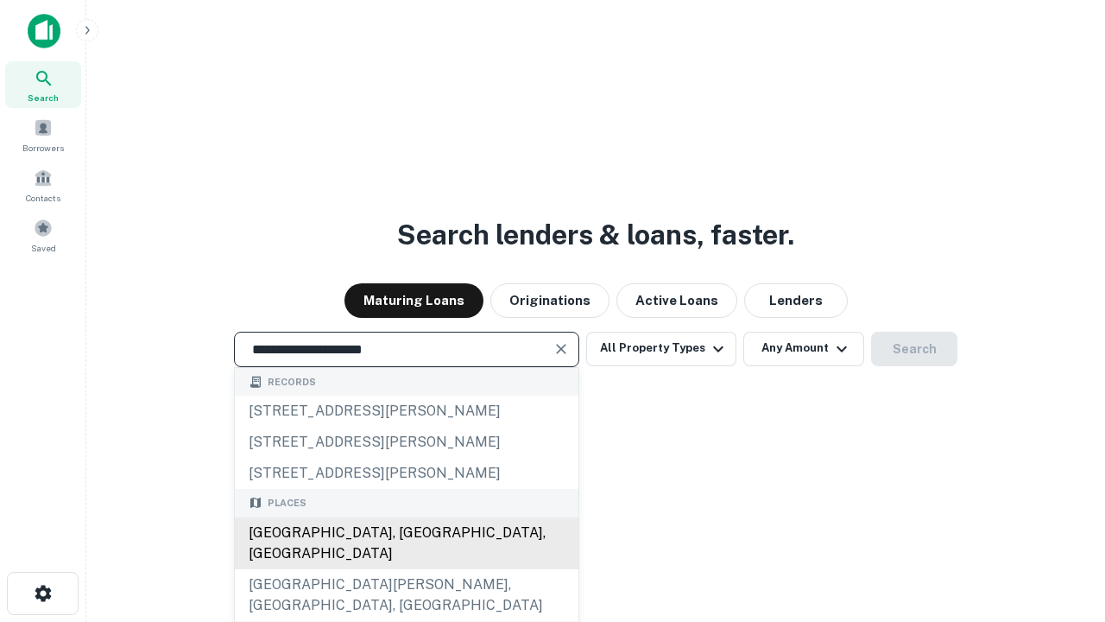
click at [406, 569] on div "Santa Monica, CA, USA" at bounding box center [407, 543] width 344 height 52
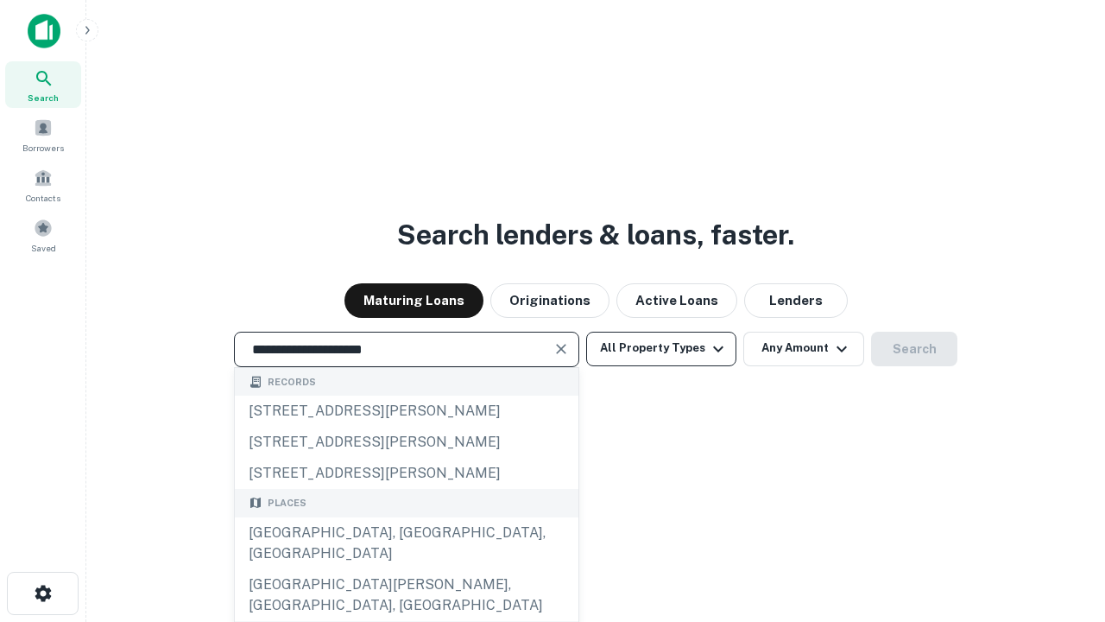
type input "**********"
click at [661, 348] on button "All Property Types" at bounding box center [661, 349] width 150 height 35
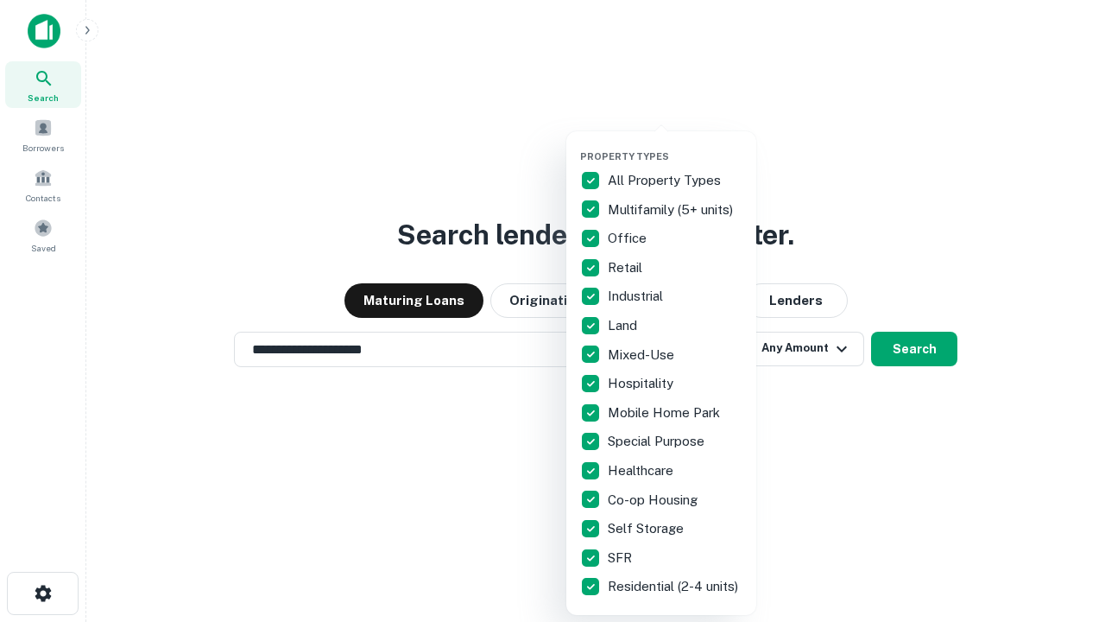
click at [675, 145] on button "button" at bounding box center [675, 145] width 190 height 1
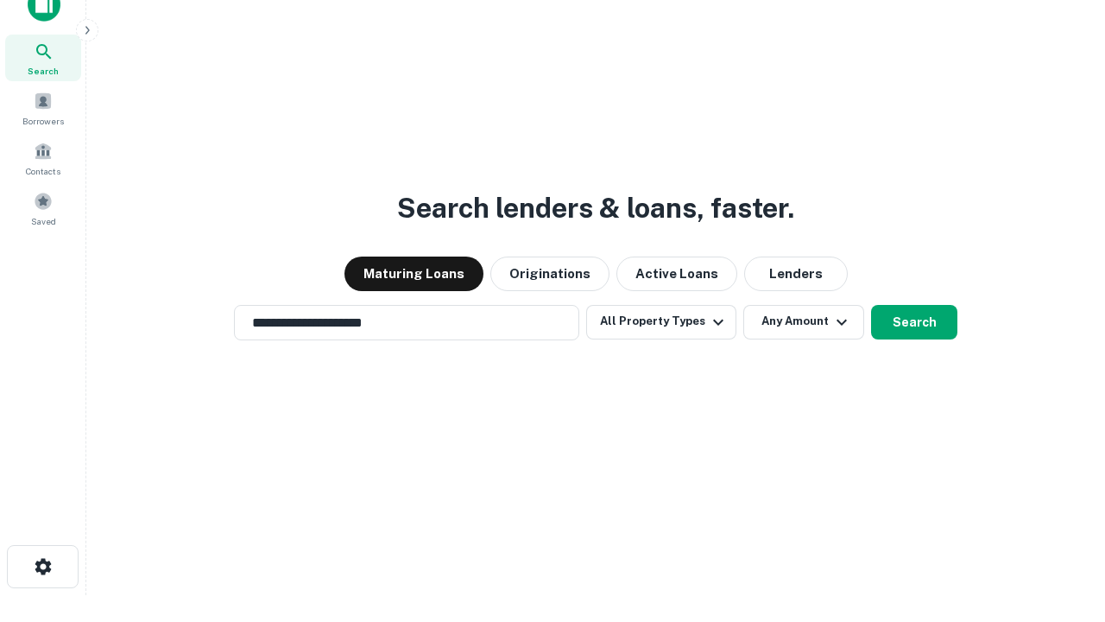
scroll to position [10, 208]
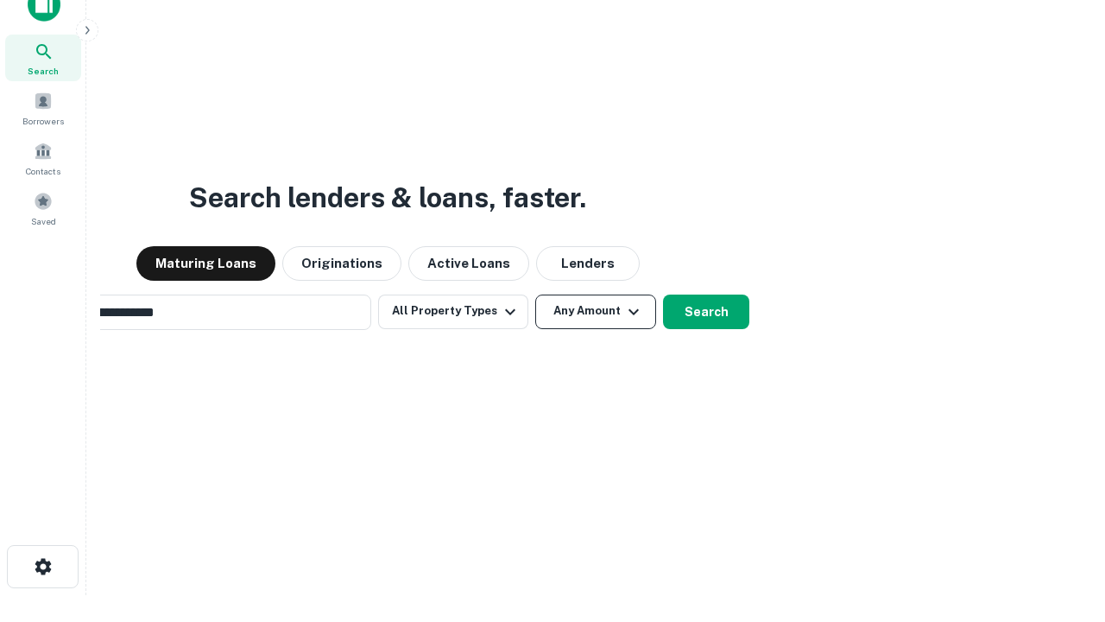
click at [535, 294] on button "Any Amount" at bounding box center [595, 311] width 121 height 35
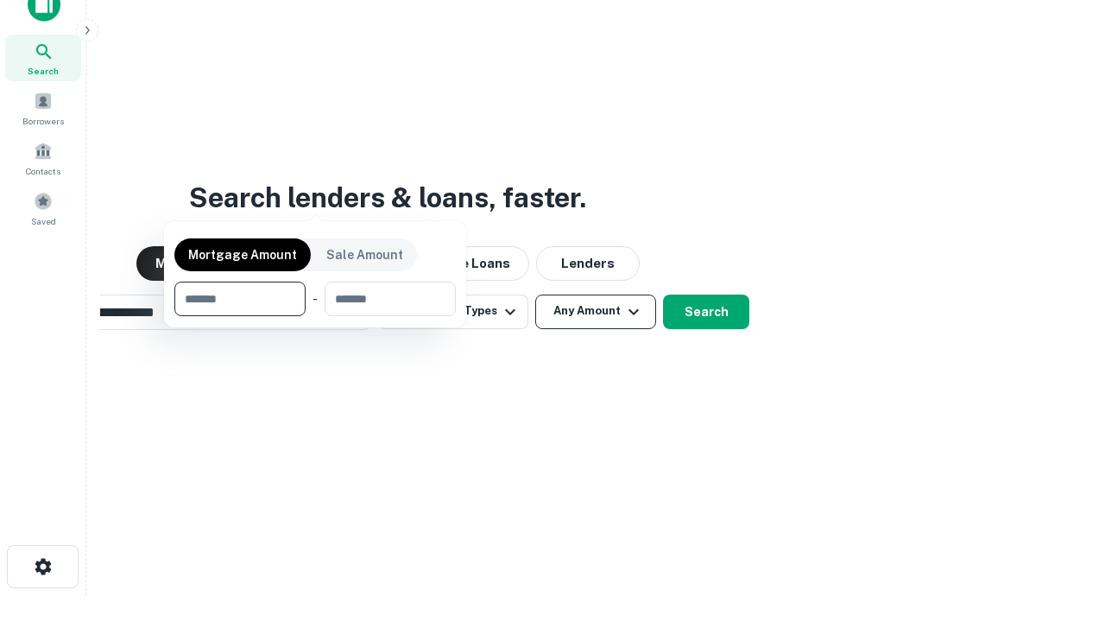
scroll to position [28, 0]
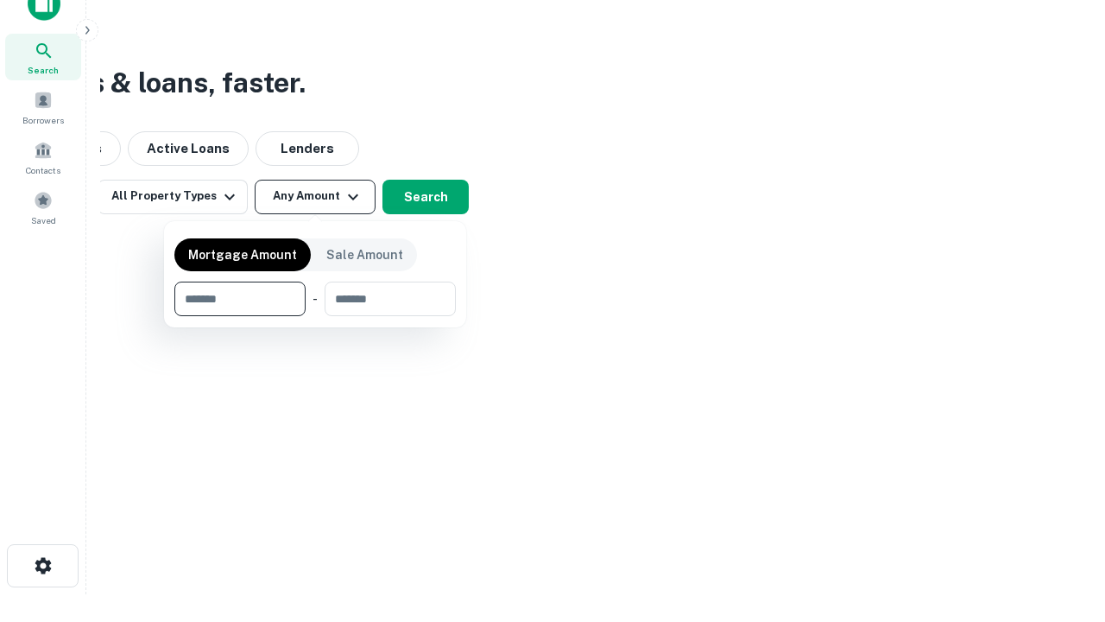
type input "*******"
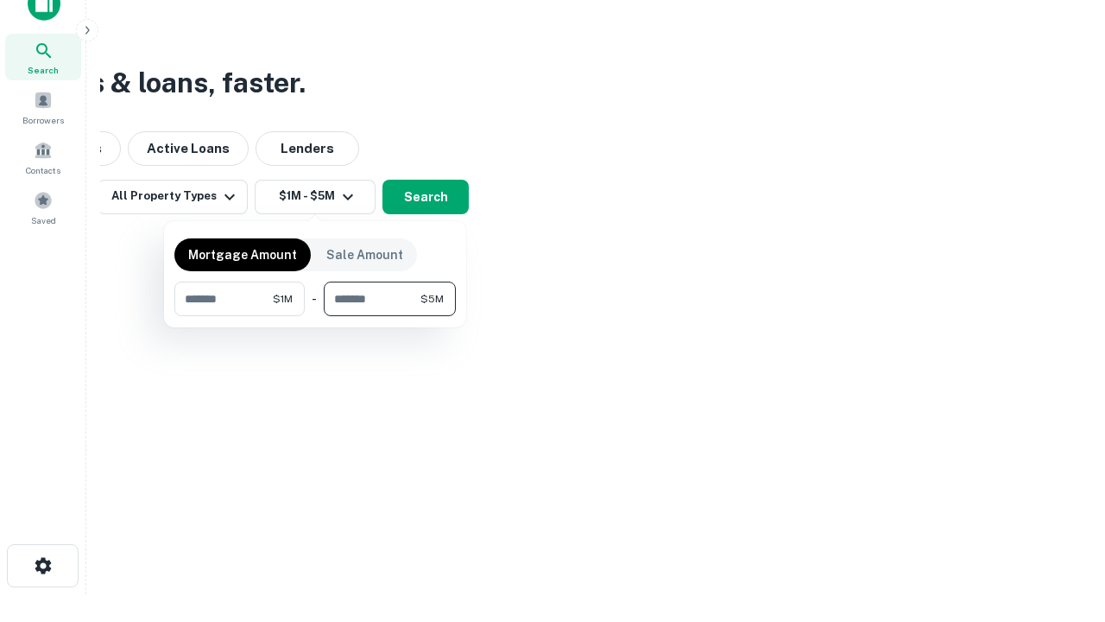
type input "*******"
click at [315, 316] on button "button" at bounding box center [314, 316] width 281 height 1
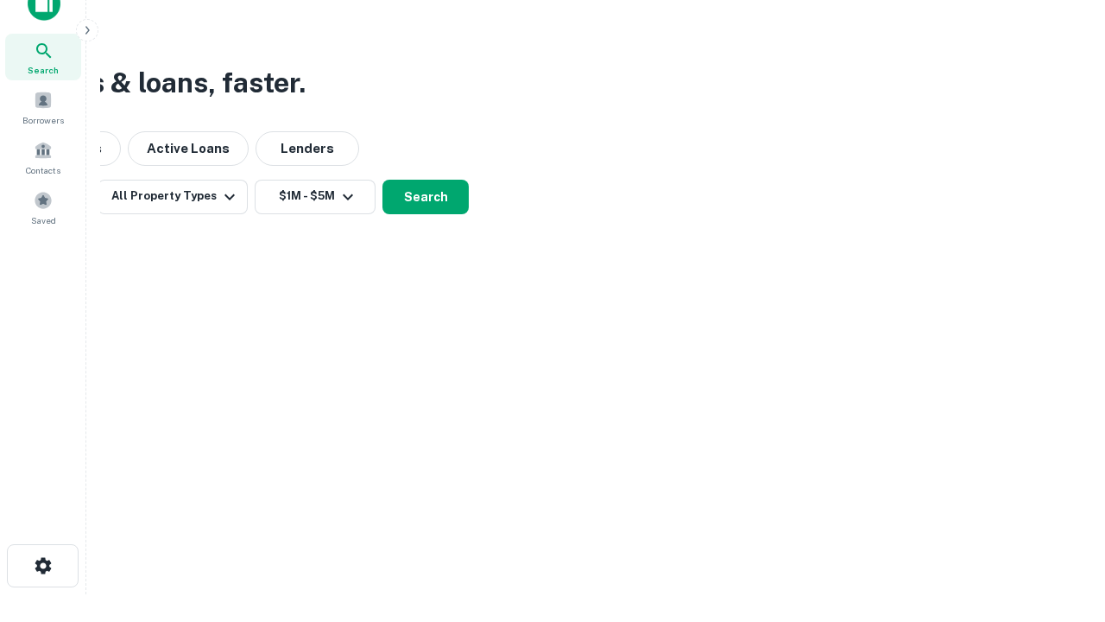
scroll to position [27, 0]
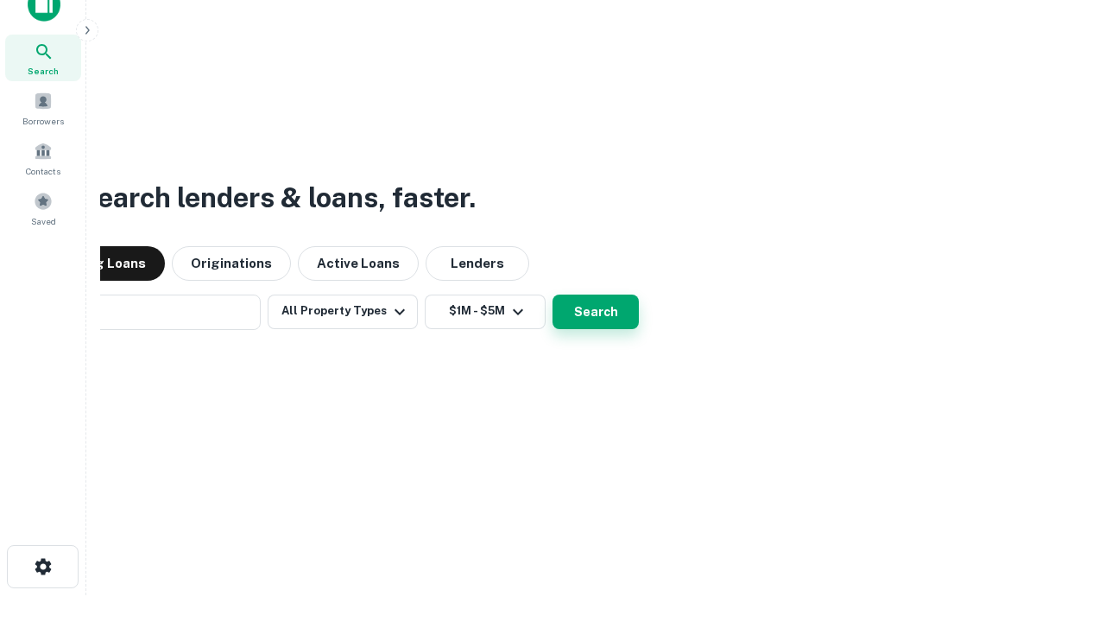
click at [553, 294] on button "Search" at bounding box center [596, 311] width 86 height 35
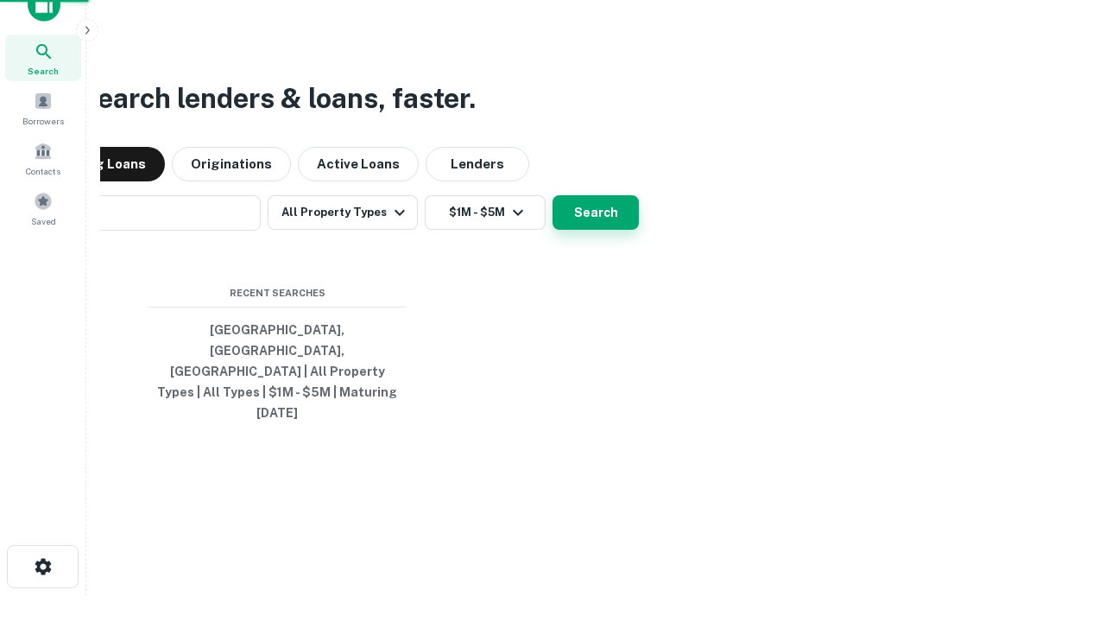
scroll to position [28, 0]
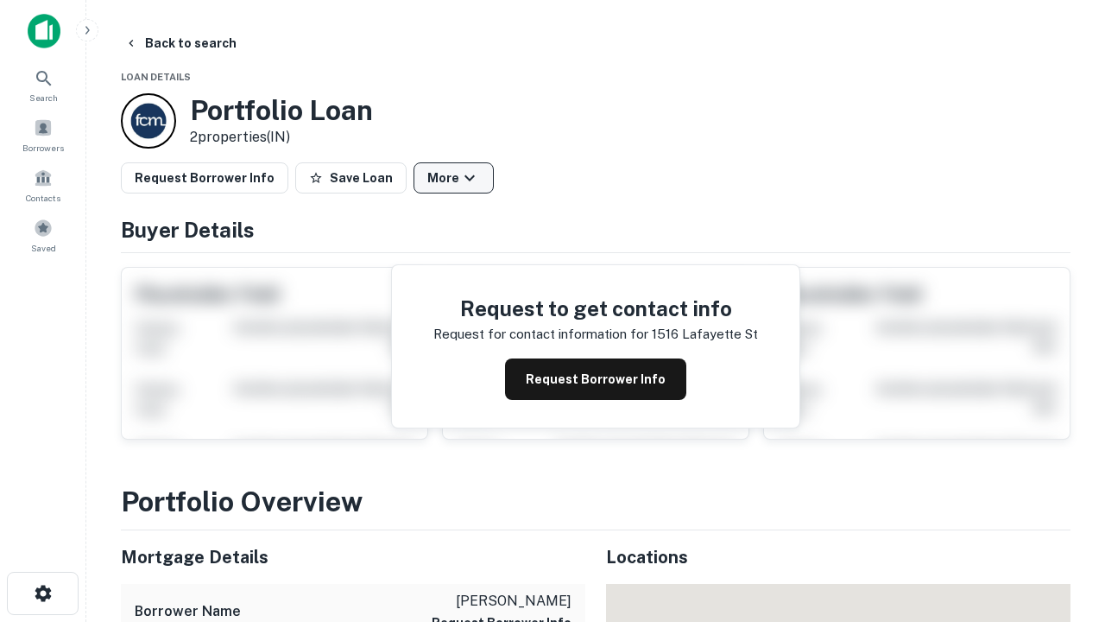
click at [453, 178] on button "More" at bounding box center [454, 177] width 80 height 31
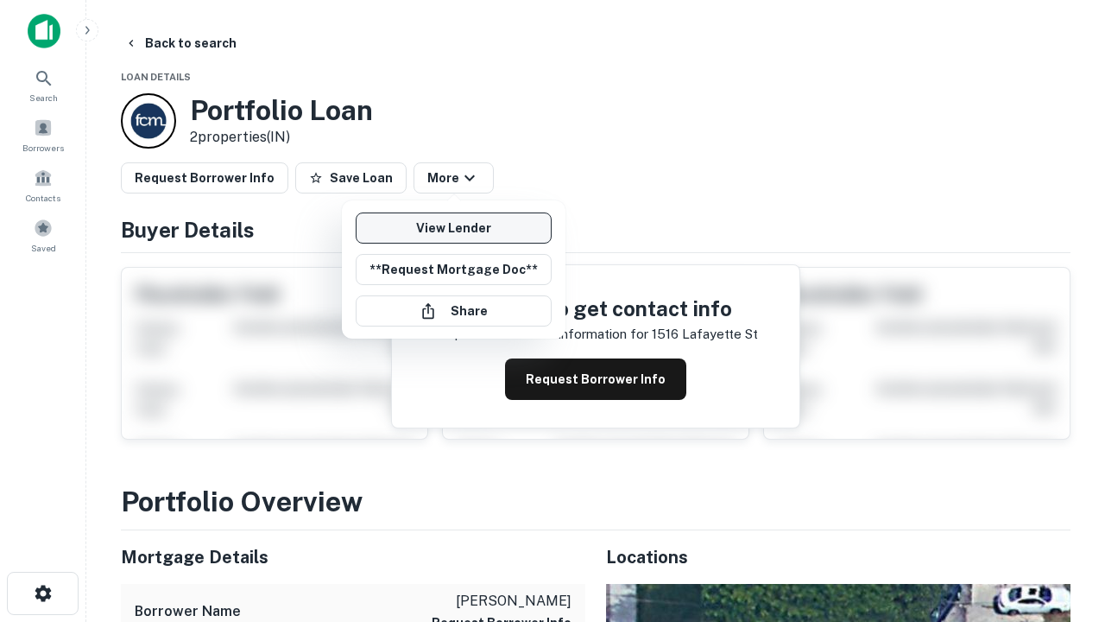
click at [453, 228] on link "View Lender" at bounding box center [454, 227] width 196 height 31
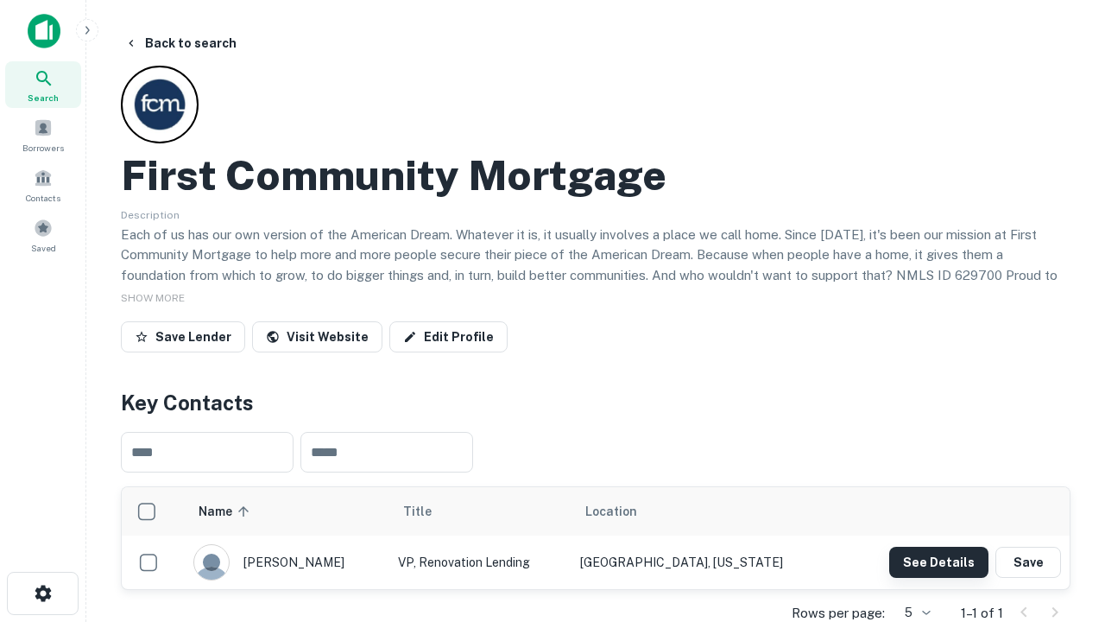
click at [939, 561] on button "See Details" at bounding box center [938, 562] width 99 height 31
